Goal: Browse casually

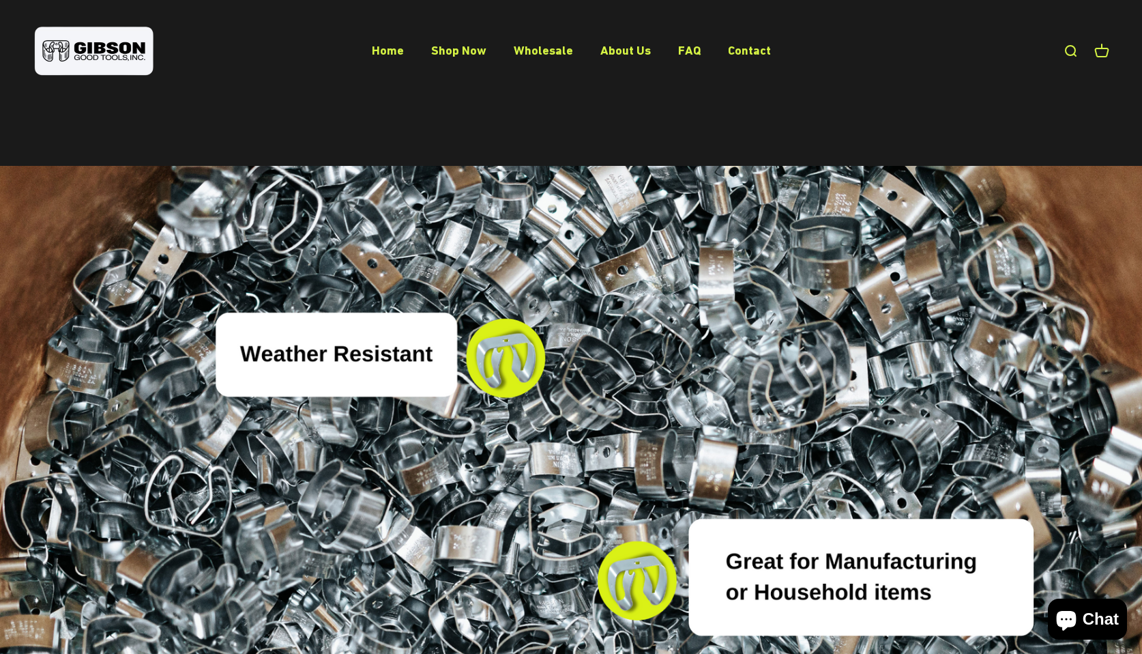
scroll to position [3362, 0]
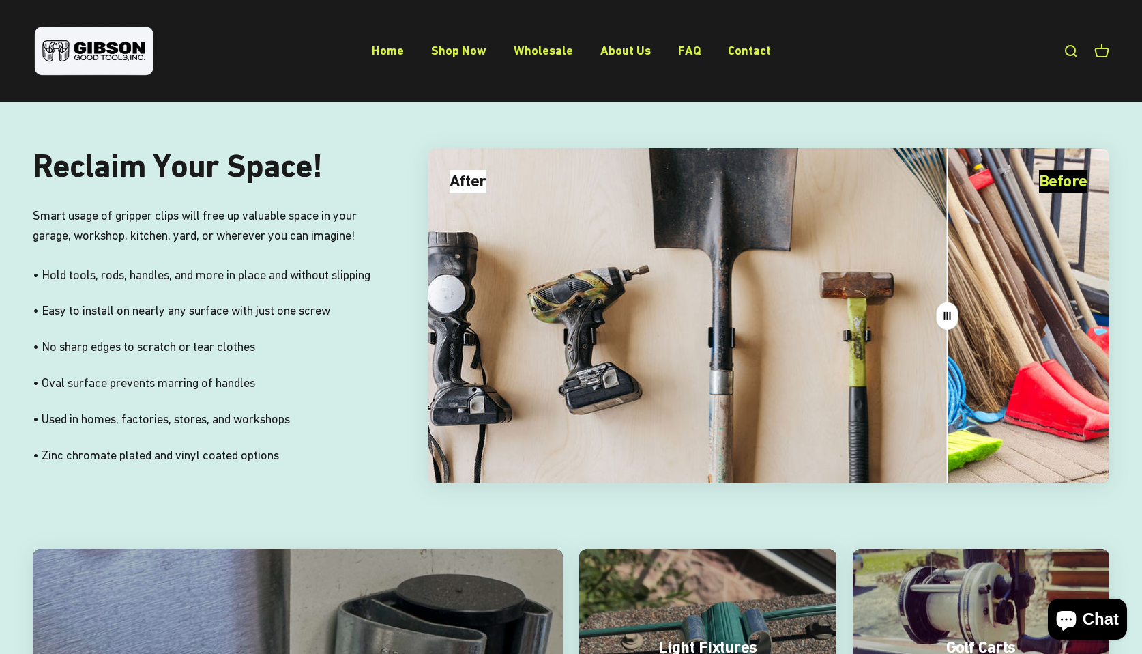
drag, startPoint x: 564, startPoint y: 325, endPoint x: 948, endPoint y: 301, distance: 384.3
click at [948, 302] on icon at bounding box center [948, 315] width 22 height 27
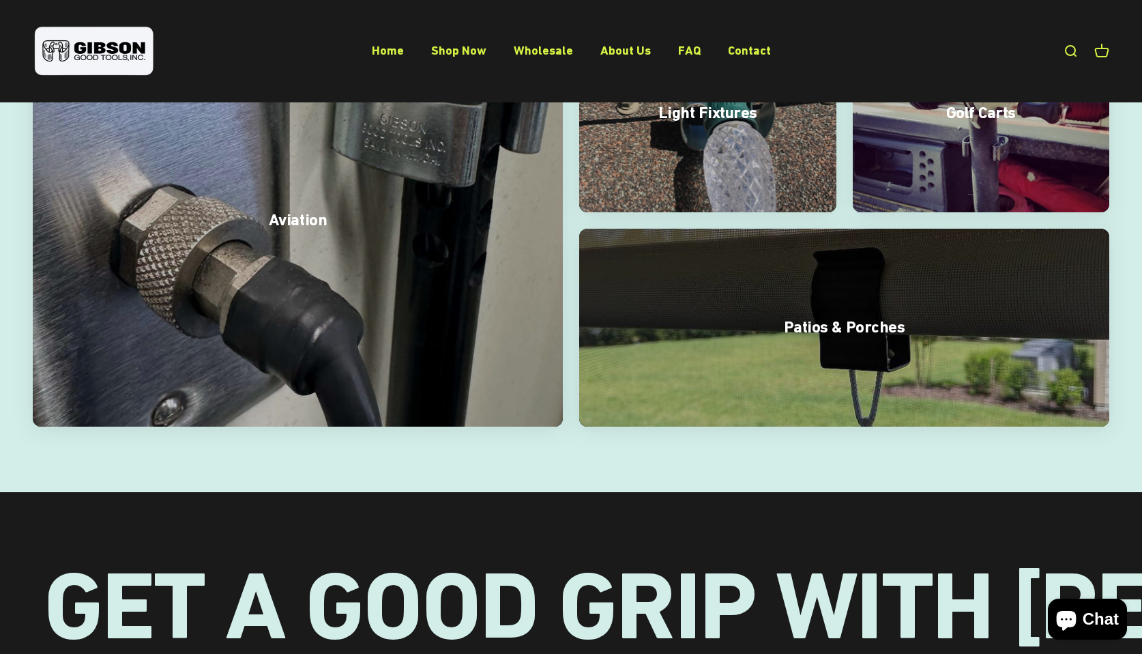
scroll to position [3695, 0]
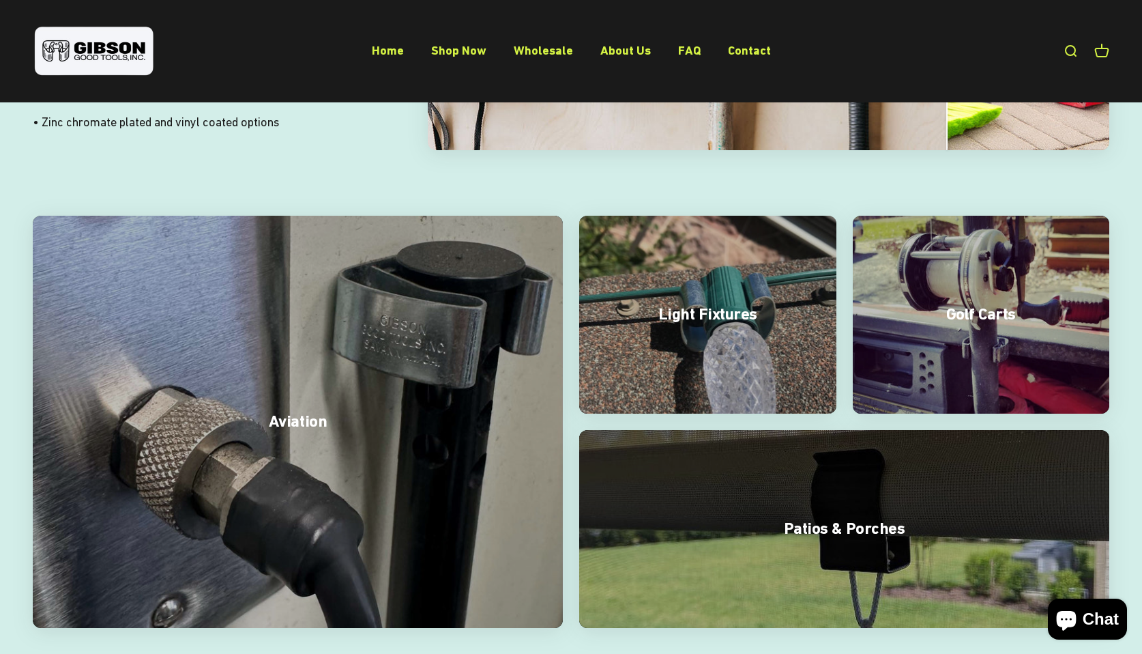
click at [646, 332] on img at bounding box center [708, 315] width 272 height 210
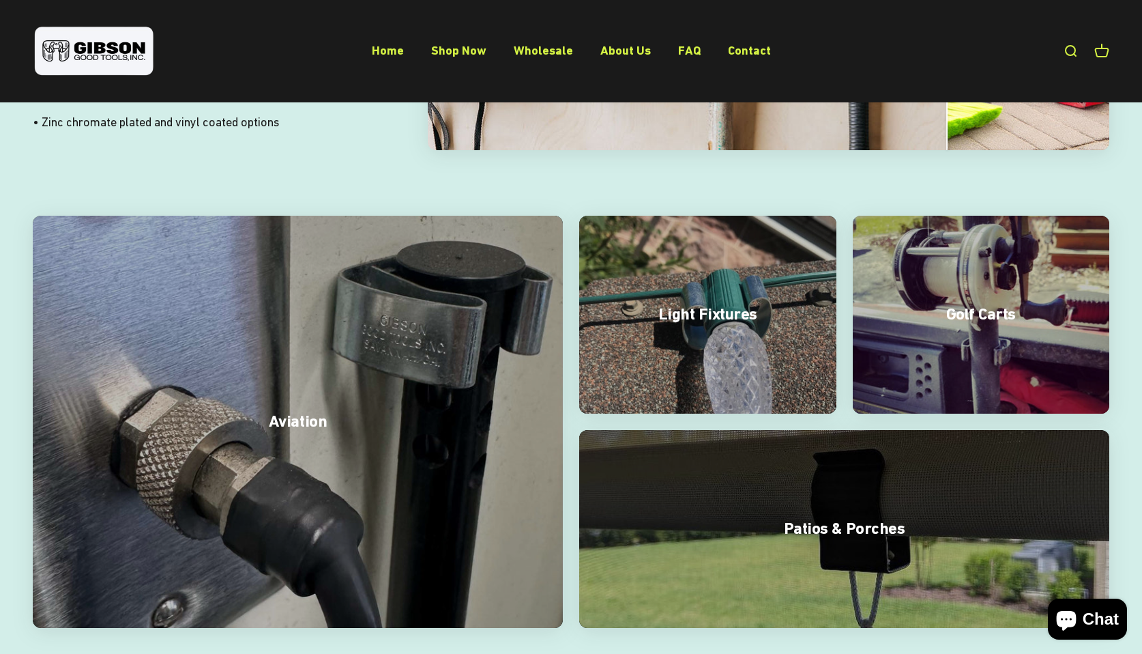
click at [953, 343] on img at bounding box center [981, 315] width 272 height 210
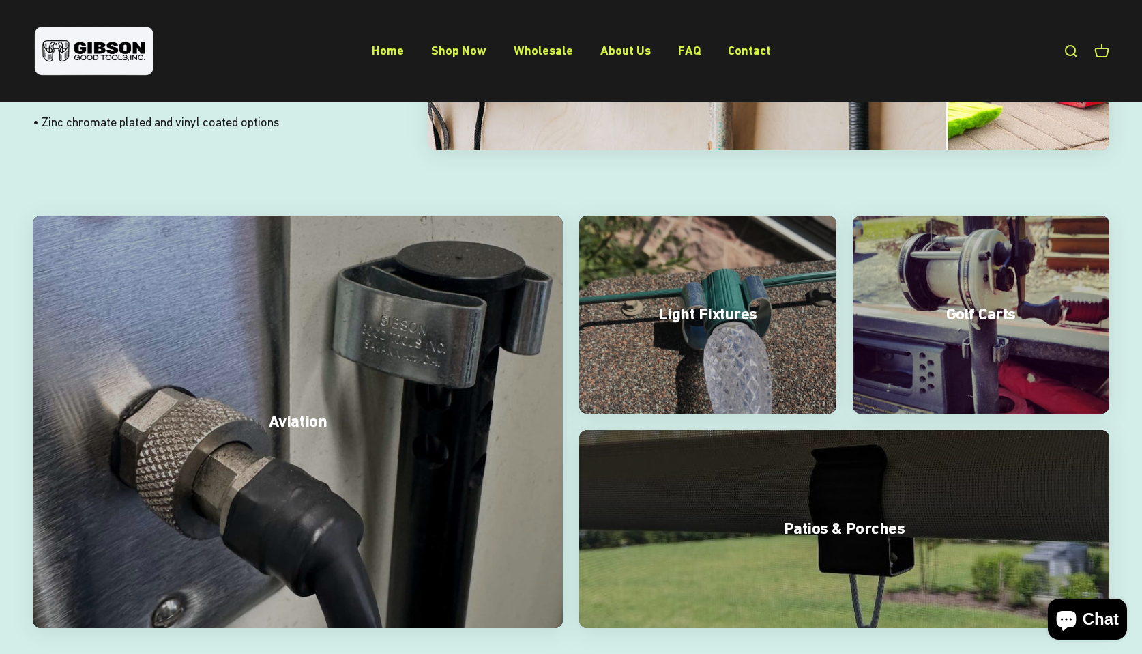
drag, startPoint x: 919, startPoint y: 493, endPoint x: 715, endPoint y: 465, distance: 206.6
click at [919, 493] on img at bounding box center [845, 529] width 562 height 210
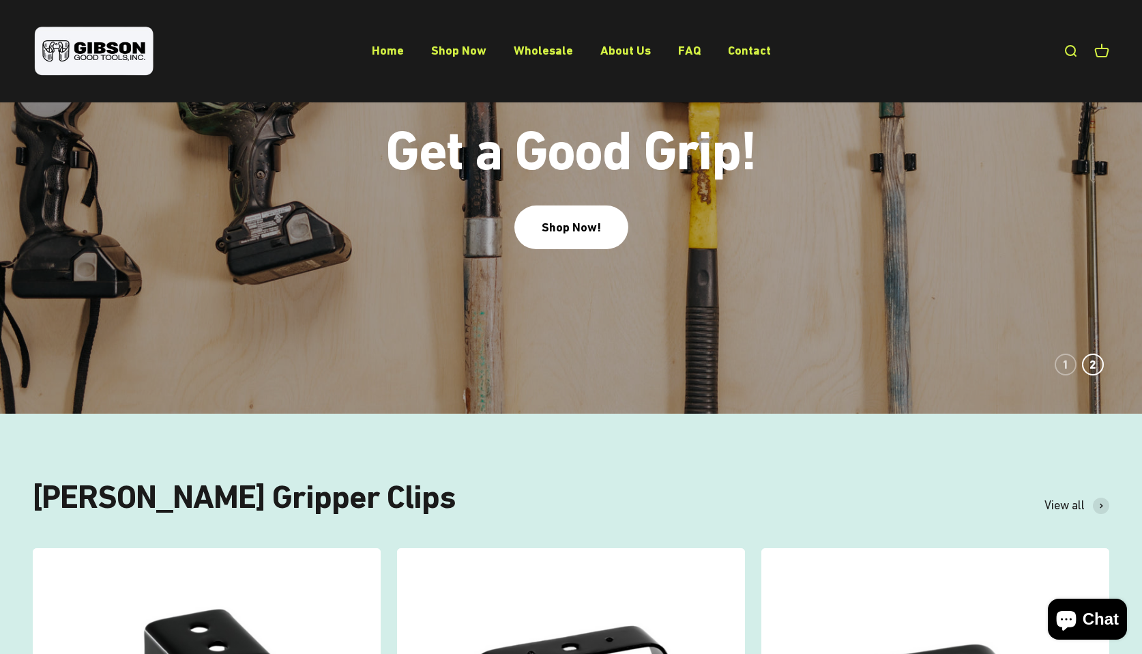
scroll to position [0, 0]
